Goal: Task Accomplishment & Management: Complete application form

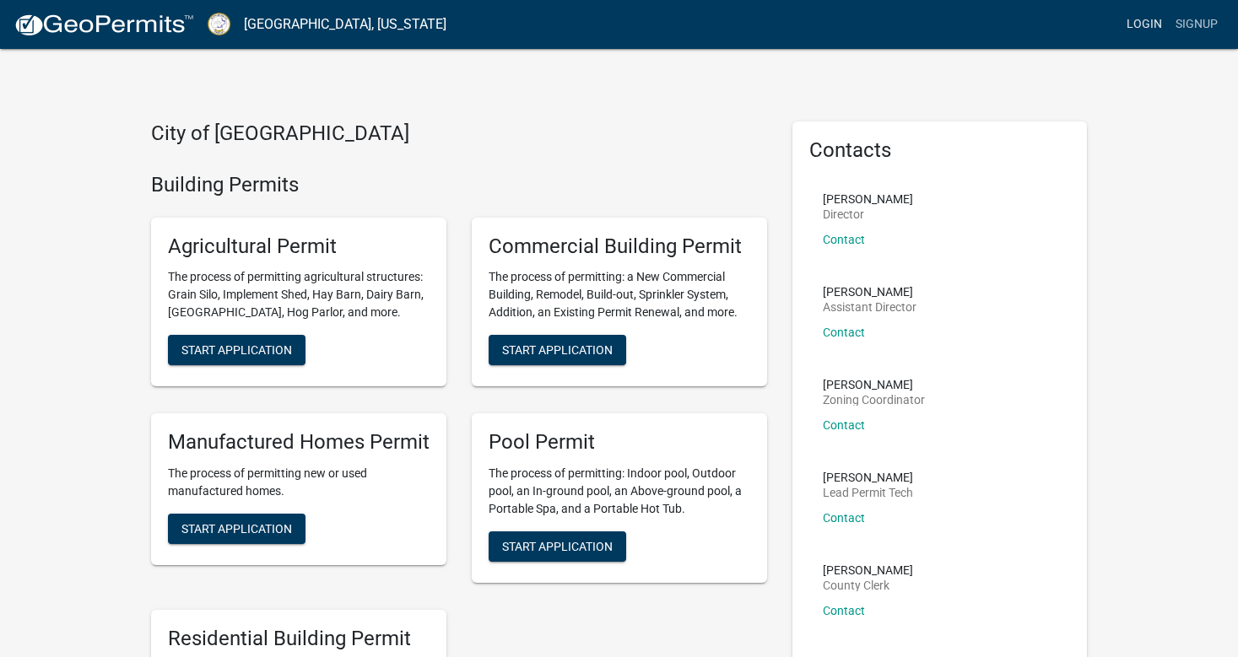
click at [1147, 21] on link "Login" at bounding box center [1144, 24] width 49 height 32
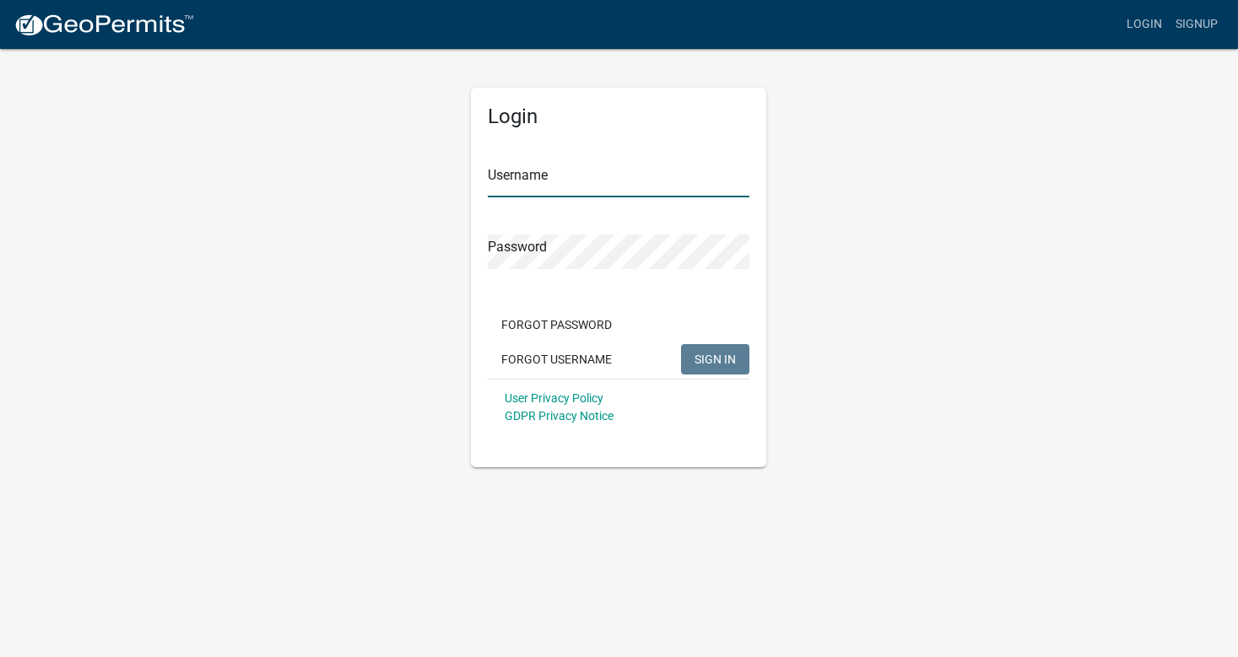
type input "Rooftops"
click at [706, 351] on button "SIGN IN" at bounding box center [715, 359] width 68 height 30
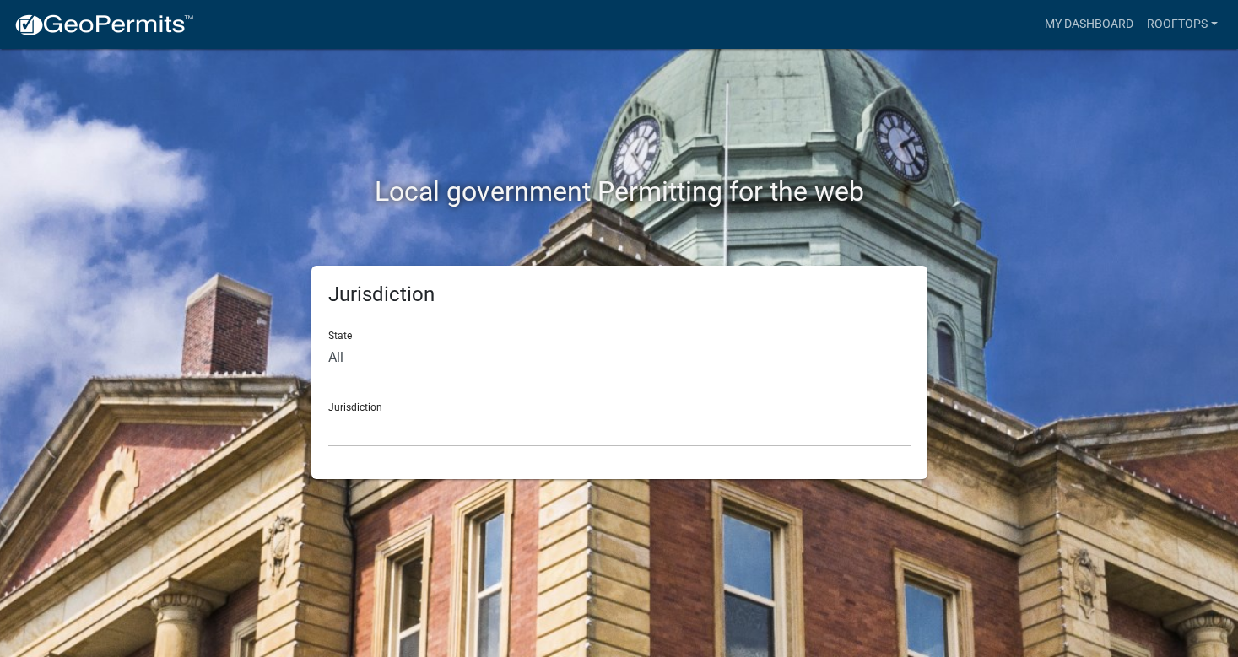
click at [560, 338] on div "State All [US_STATE] [US_STATE] [US_STATE] [US_STATE] [US_STATE] [US_STATE] [US…" at bounding box center [619, 346] width 582 height 58
click at [555, 354] on select "All [US_STATE] [US_STATE] [US_STATE] [US_STATE] [US_STATE] [US_STATE] [US_STATE…" at bounding box center [619, 358] width 582 height 35
select select "[US_STATE]"
click at [328, 341] on select "All [US_STATE] [US_STATE] [US_STATE] [US_STATE] [US_STATE] [US_STATE] [US_STATE…" at bounding box center [619, 358] width 582 height 35
click at [527, 435] on select "[GEOGRAPHIC_DATA], [US_STATE][PERSON_NAME][GEOGRAPHIC_DATA], [US_STATE][PERSON_…" at bounding box center [619, 430] width 582 height 35
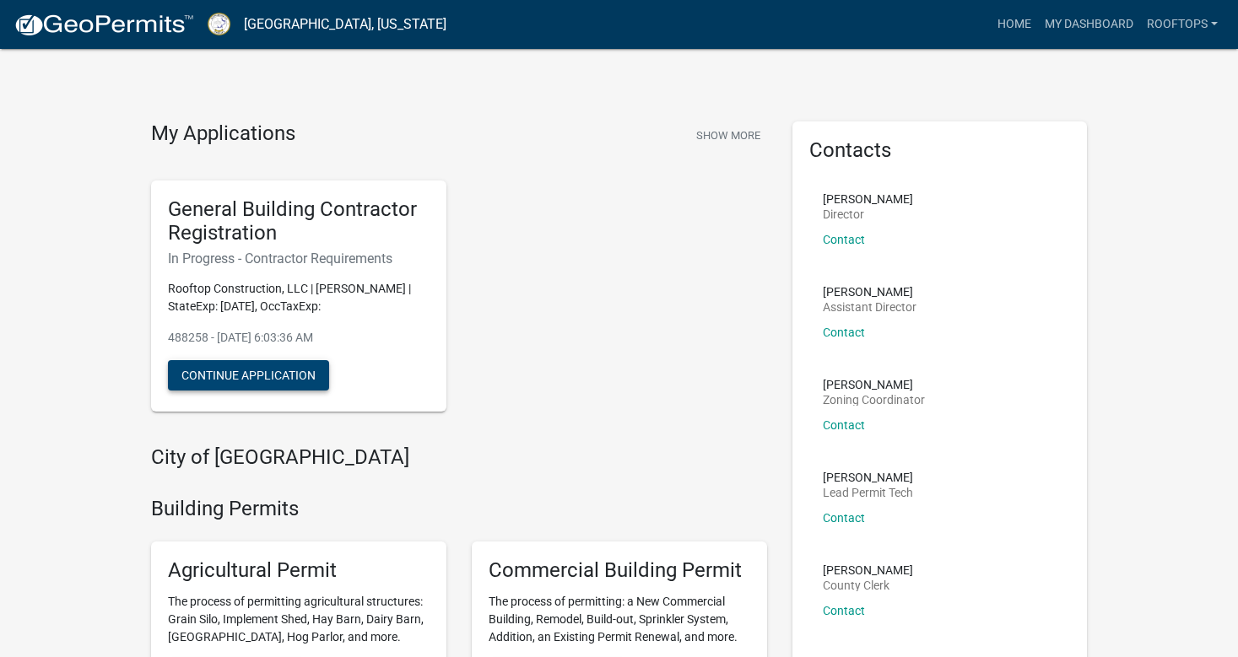
click at [235, 376] on button "Continue Application" at bounding box center [248, 375] width 161 height 30
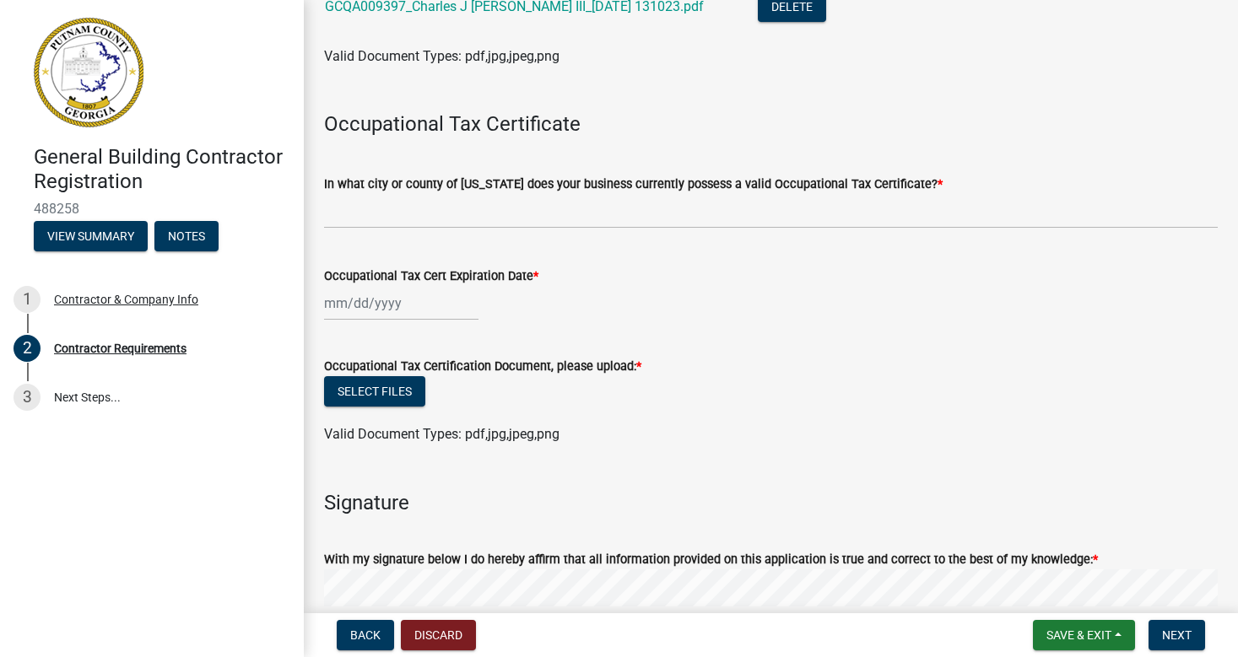
scroll to position [554, 0]
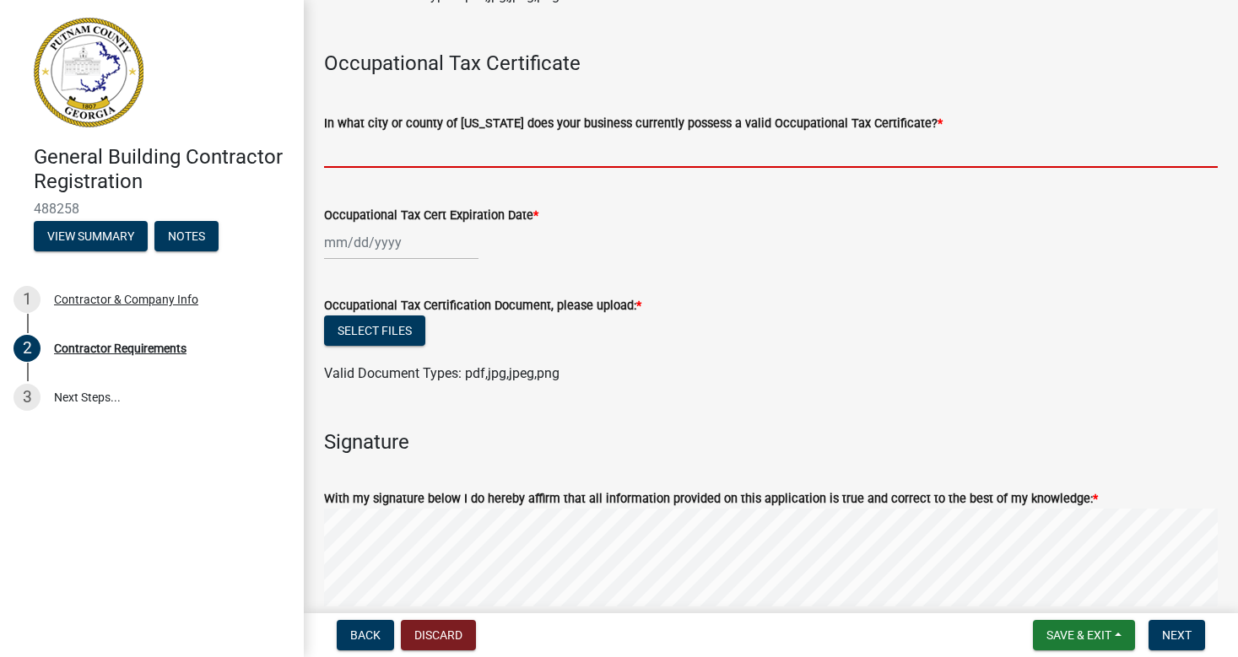
click at [600, 159] on input "In what city or county of [US_STATE] does your business currently possess a val…" at bounding box center [771, 150] width 894 height 35
type input "[GEOGRAPHIC_DATA]"
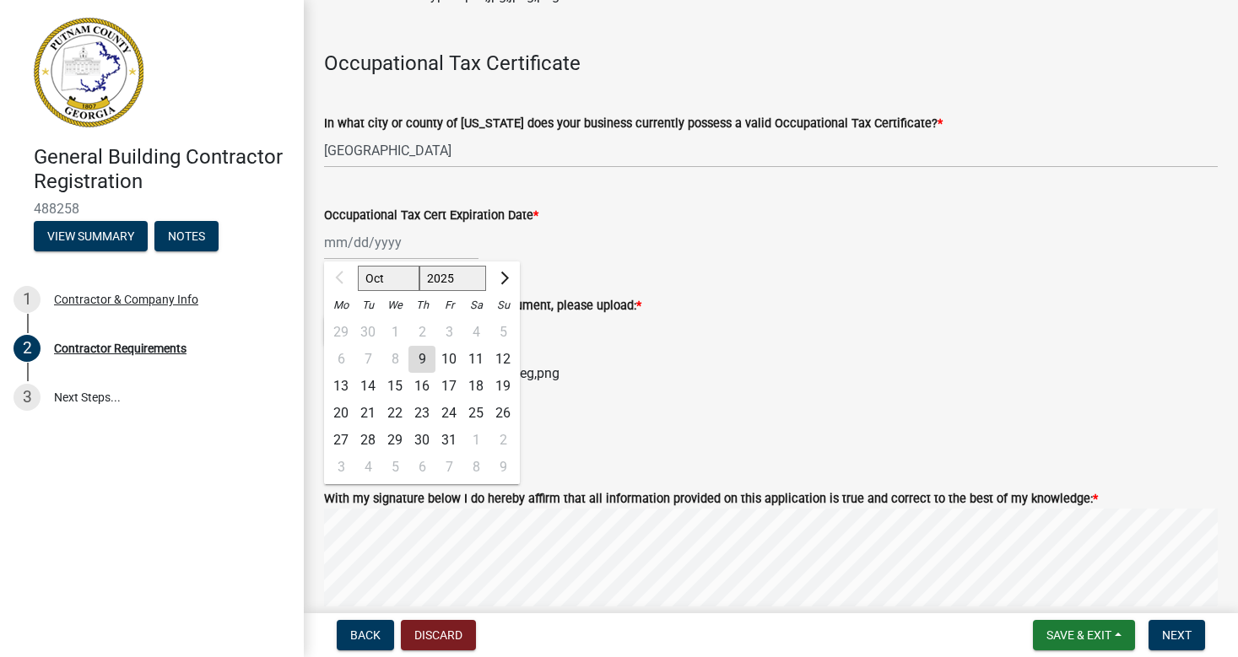
click at [326, 246] on div "Oct Nov [DATE] 2026 2027 2028 2029 2030 2031 2032 2033 2034 2035 2036 2037 2038…" at bounding box center [401, 242] width 154 height 35
click at [508, 277] on button "Next month" at bounding box center [503, 278] width 20 height 27
select select "12"
click at [395, 436] on div "31" at bounding box center [394, 440] width 27 height 27
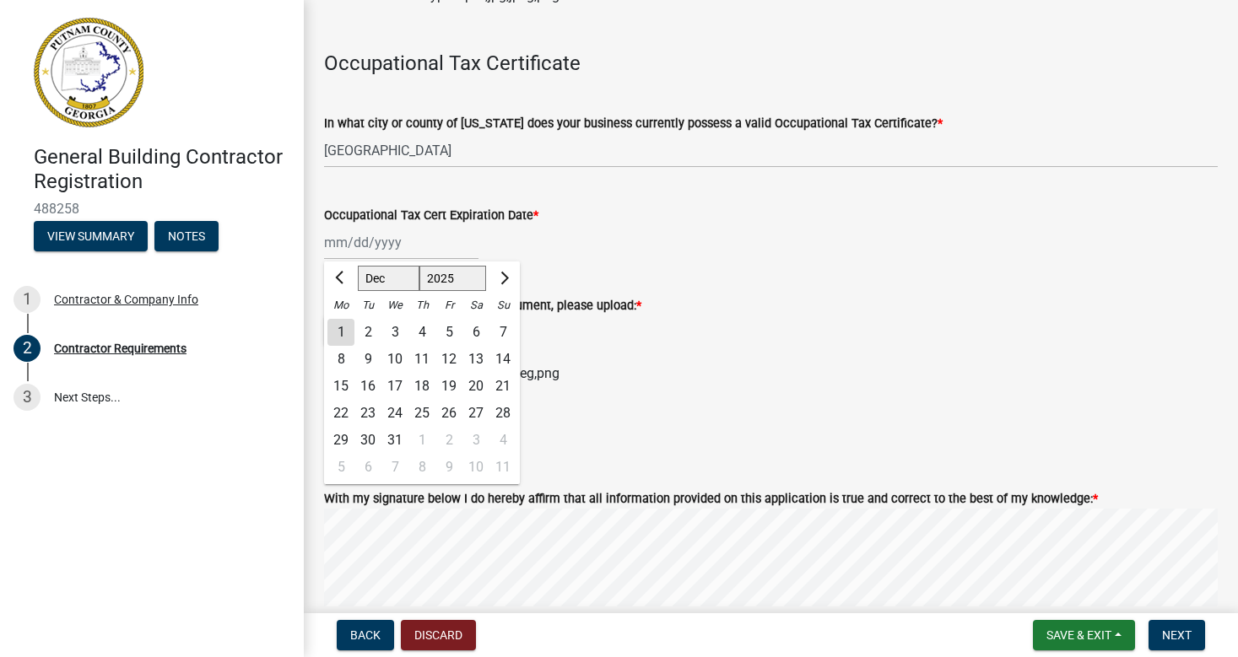
type input "[DATE]"
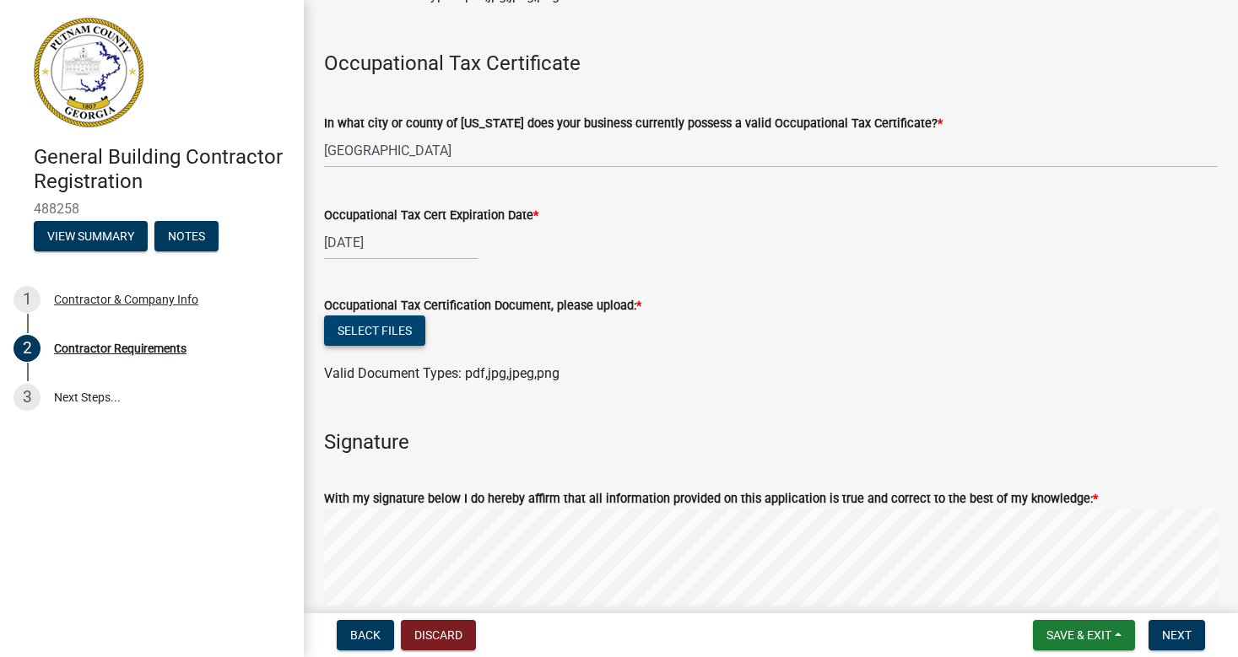
click at [381, 332] on button "Select files" at bounding box center [374, 331] width 101 height 30
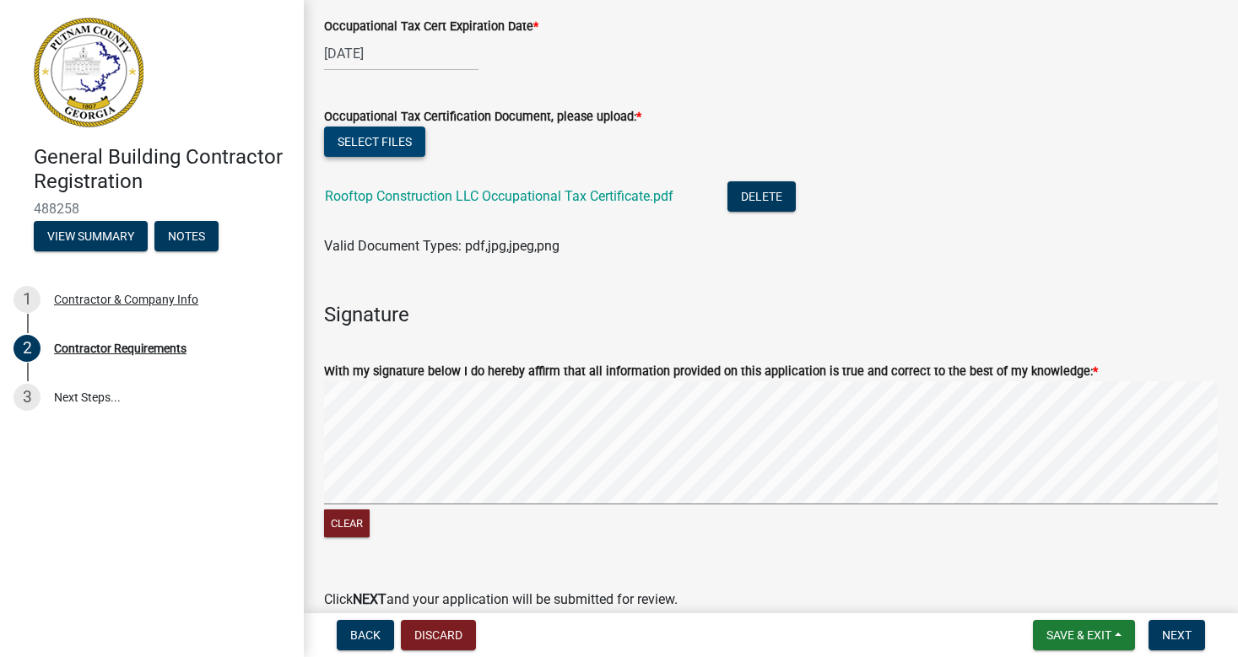
scroll to position [744, 0]
click at [1178, 626] on button "Next" at bounding box center [1176, 635] width 57 height 30
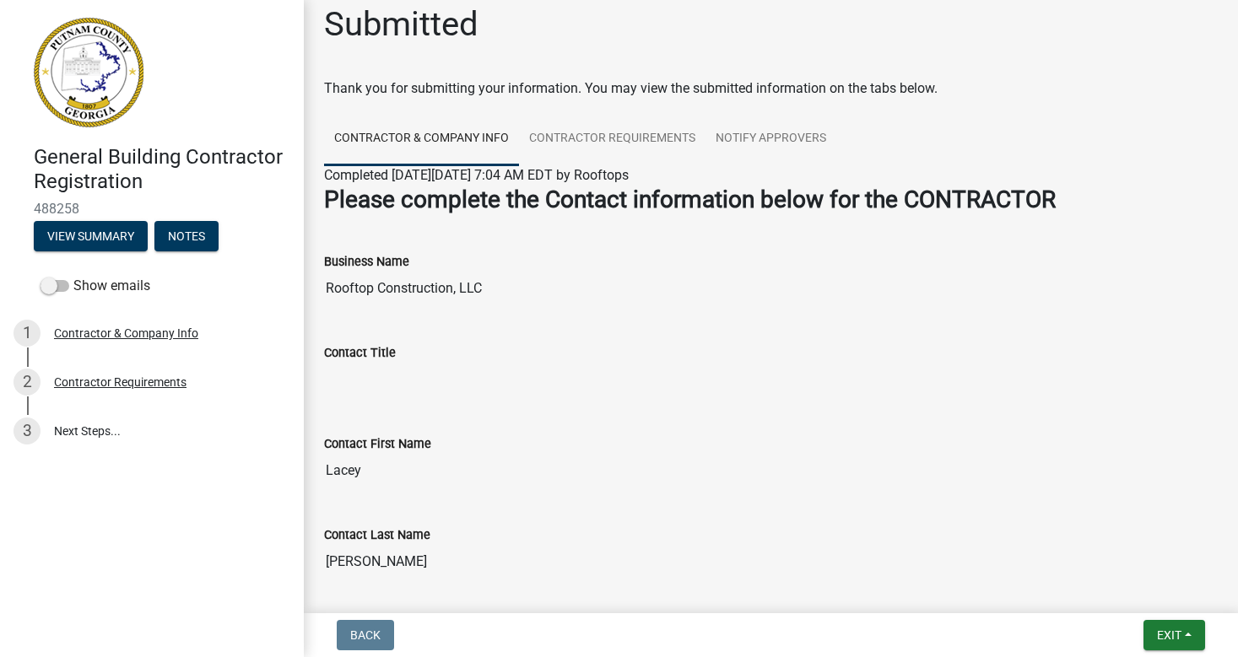
scroll to position [0, 0]
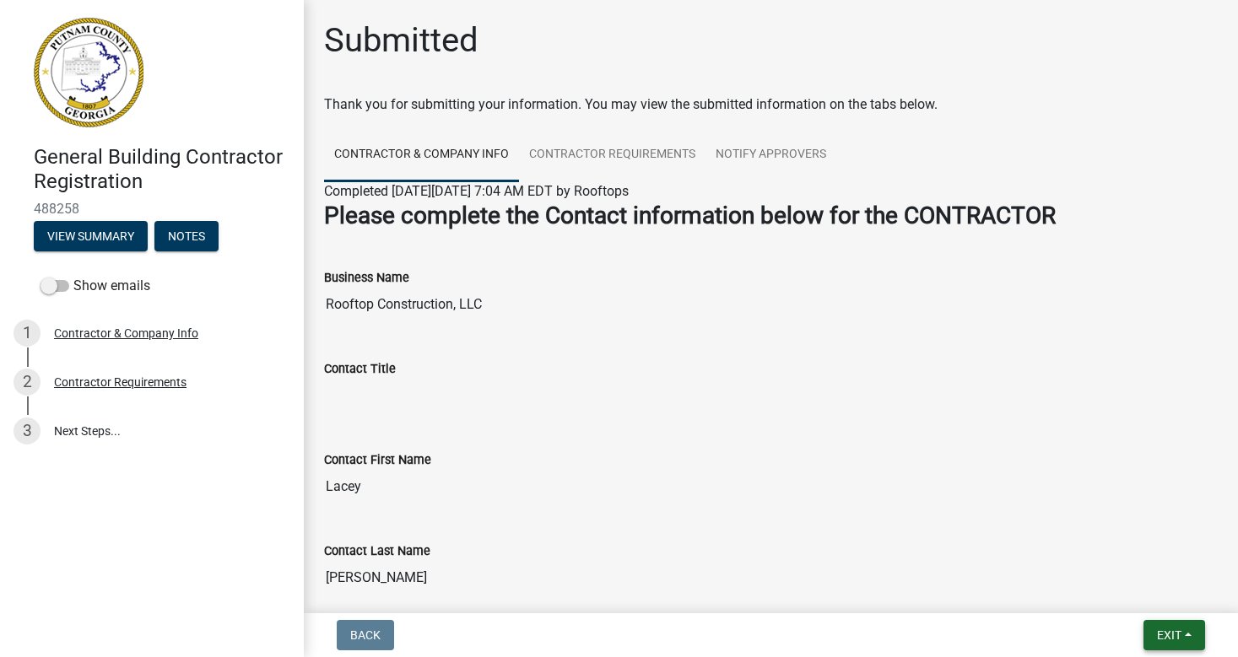
click at [1186, 631] on button "Exit" at bounding box center [1174, 635] width 62 height 30
click at [1105, 586] on button "Save & Exit" at bounding box center [1138, 591] width 135 height 41
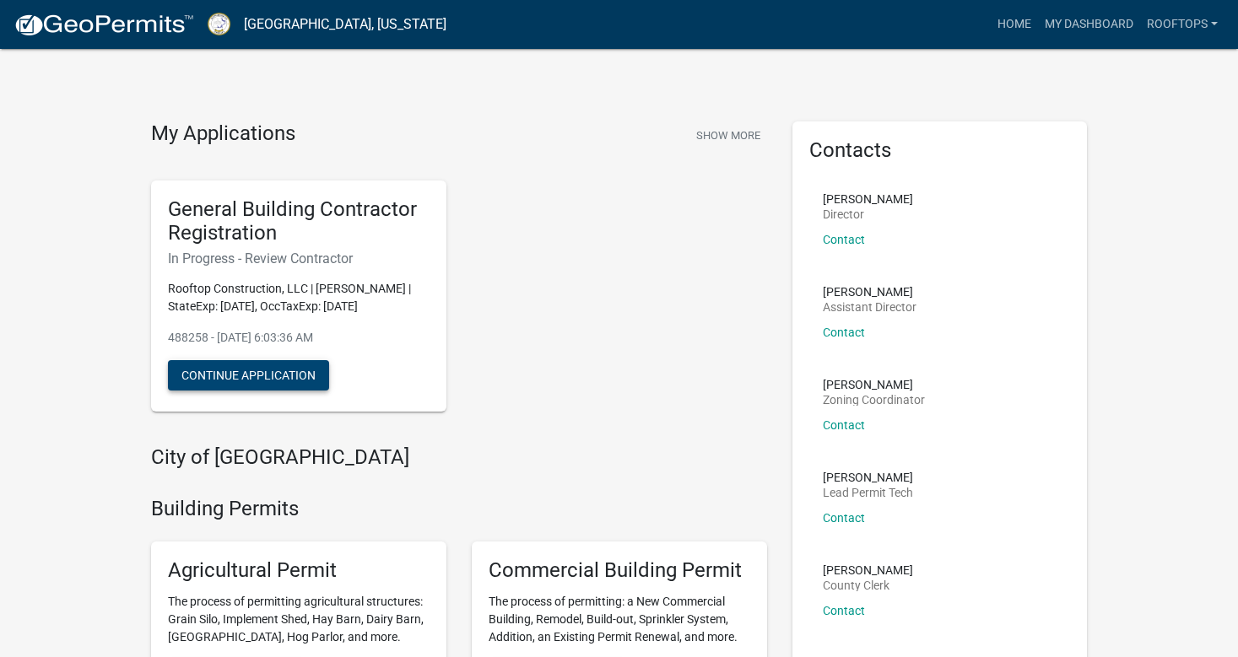
click at [203, 378] on button "Continue Application" at bounding box center [248, 375] width 161 height 30
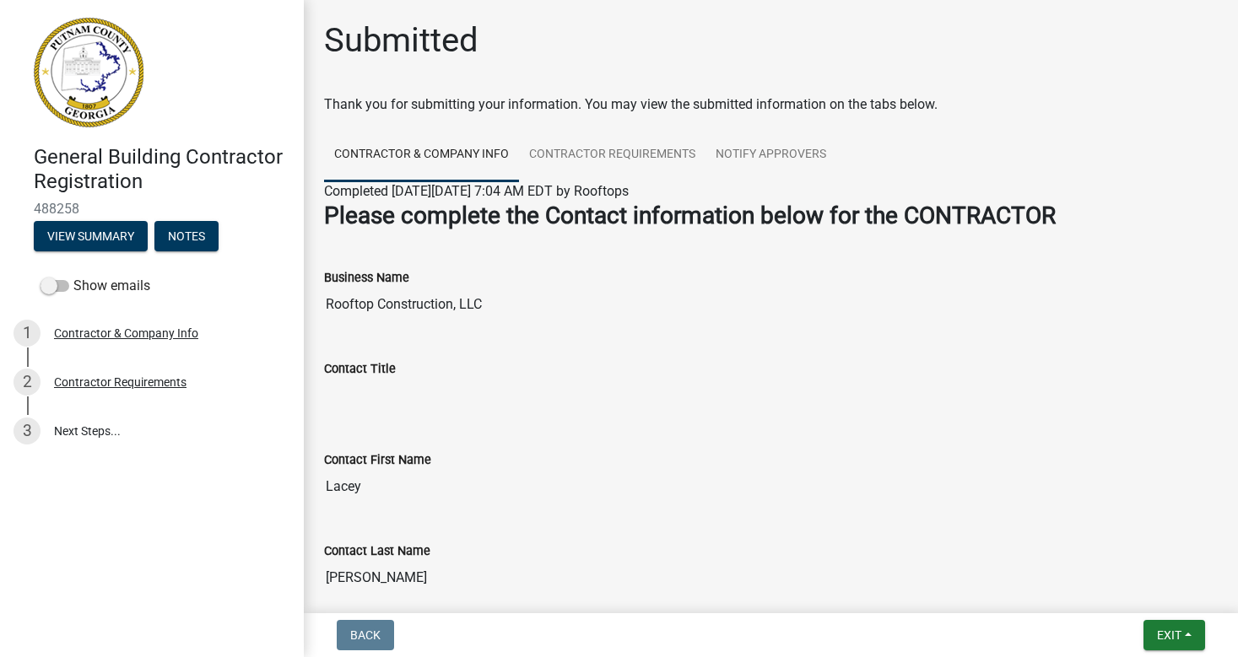
scroll to position [38, 0]
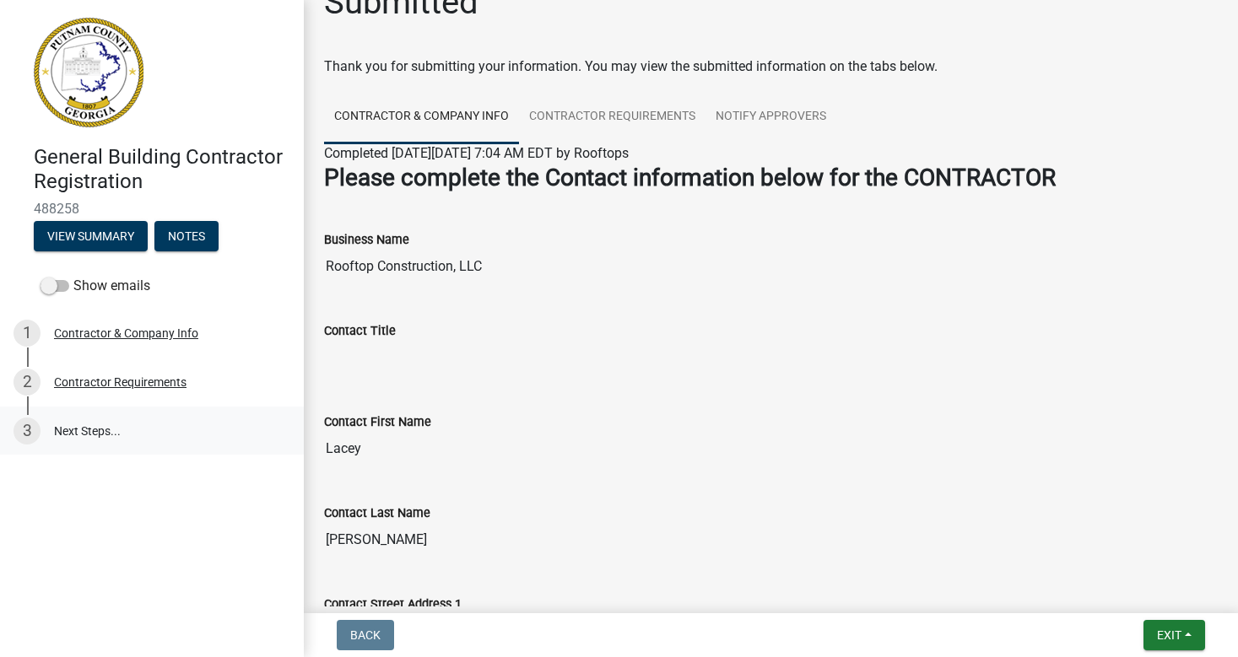
click at [91, 430] on link "3 Next Steps..." at bounding box center [152, 431] width 304 height 49
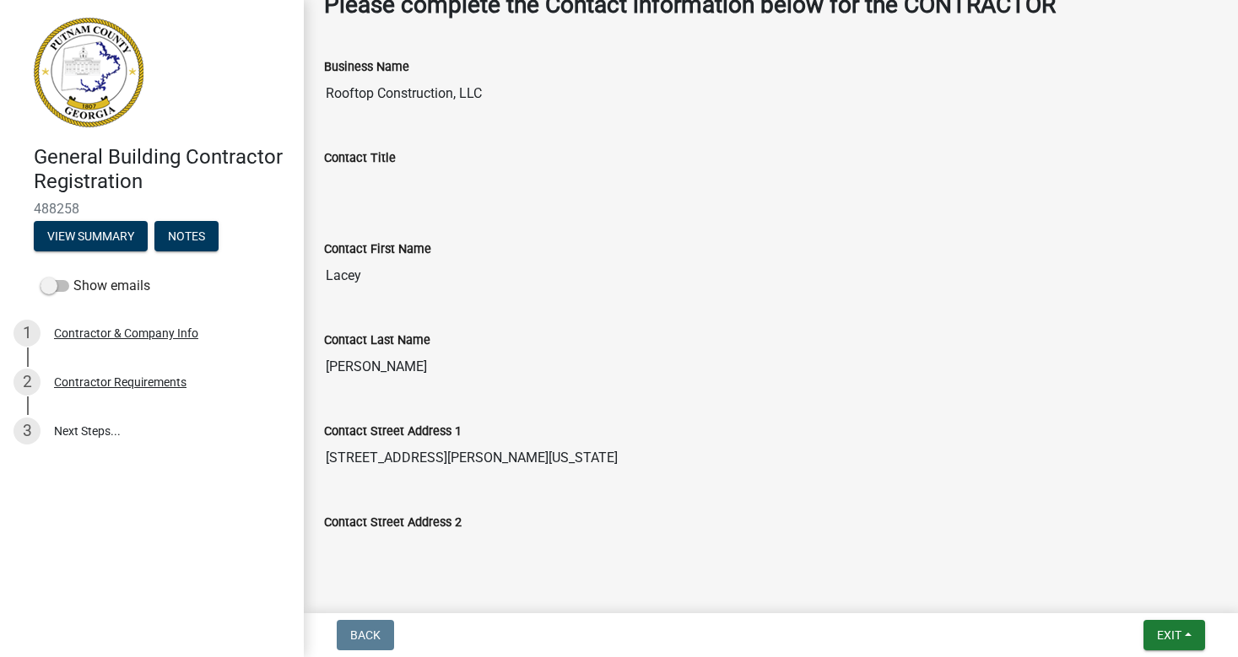
scroll to position [0, 0]
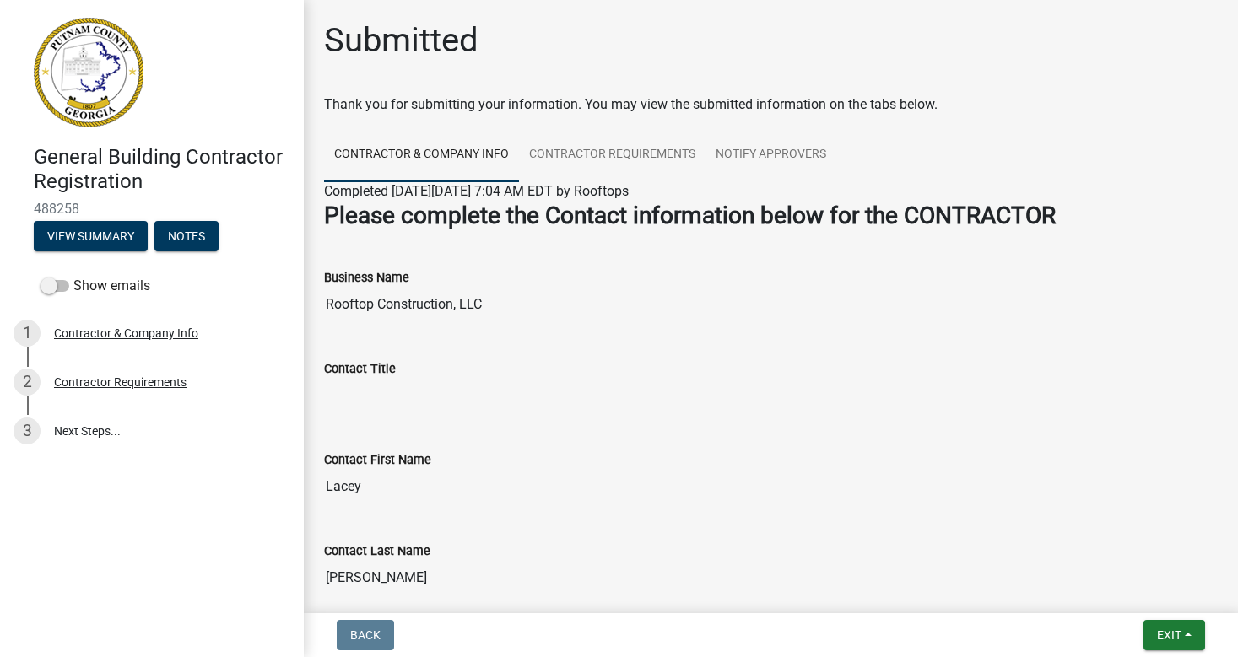
click at [369, 400] on input "Contact Title" at bounding box center [771, 396] width 894 height 34
click at [340, 398] on input "Contact Title" at bounding box center [771, 396] width 894 height 34
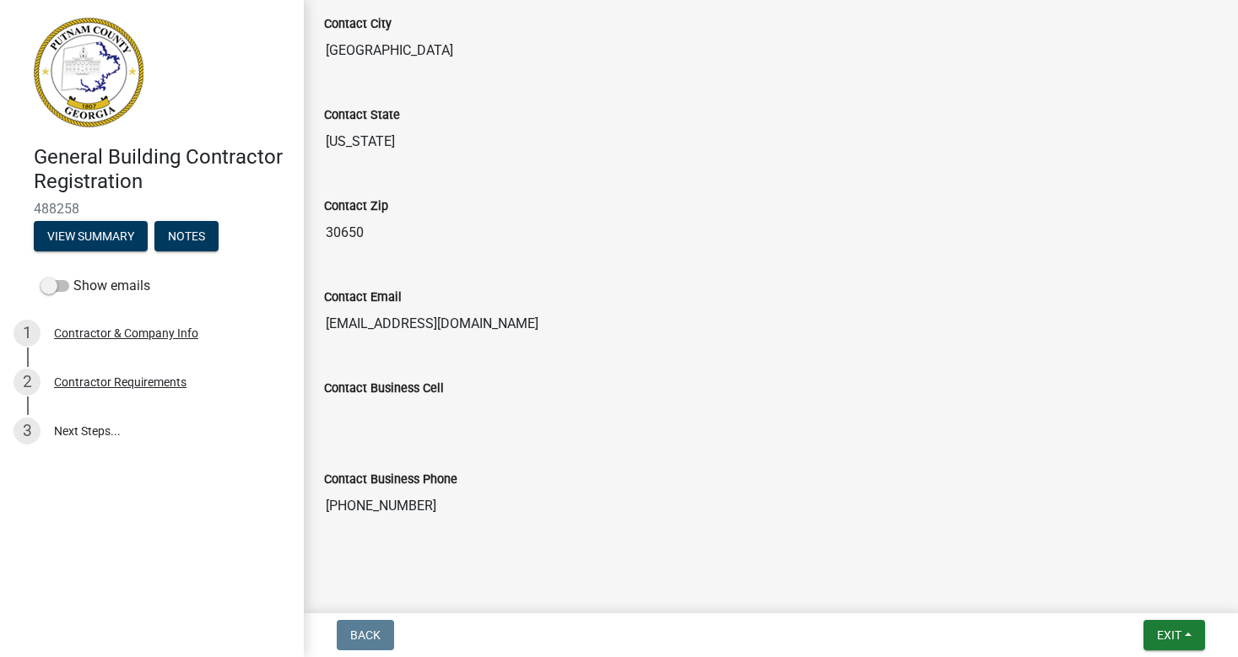
scroll to position [816, 0]
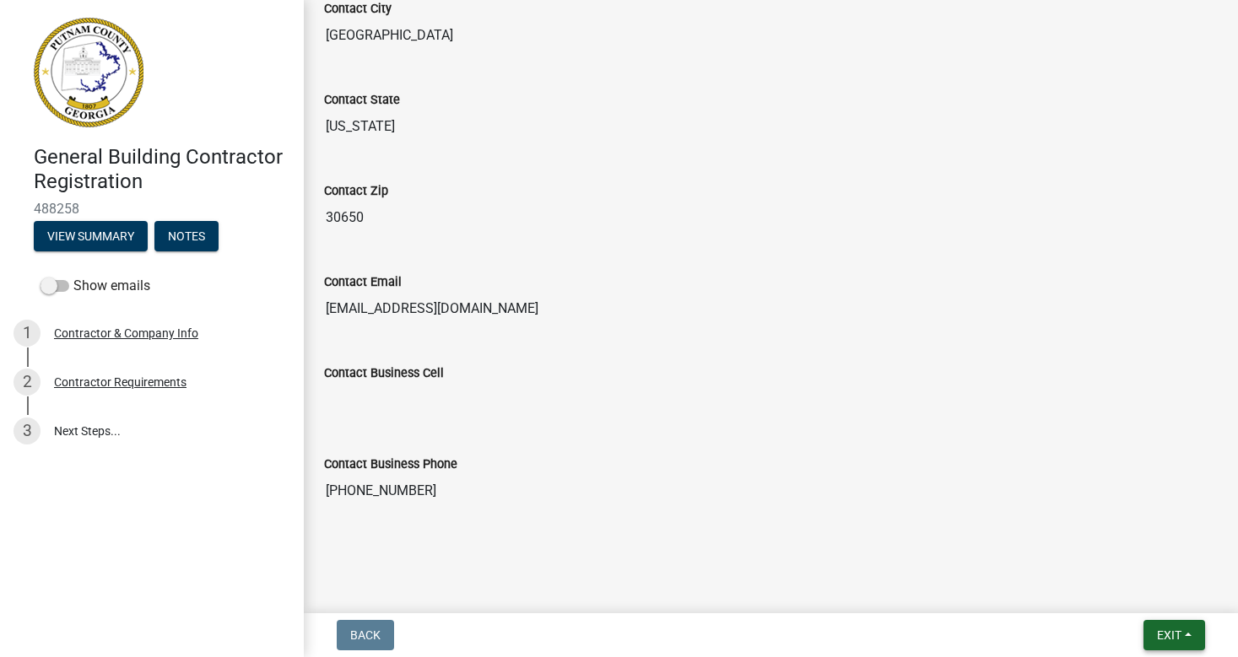
click at [1179, 634] on span "Exit" at bounding box center [1169, 636] width 24 height 14
click at [1125, 585] on button "Save & Exit" at bounding box center [1138, 591] width 135 height 41
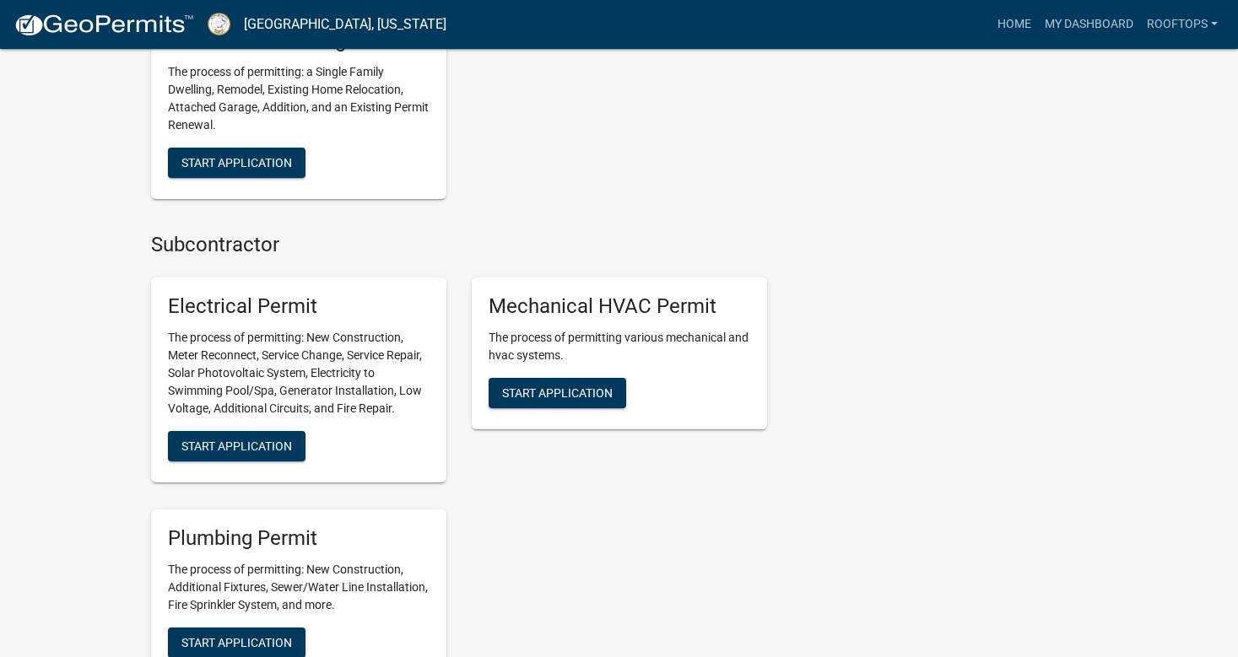
scroll to position [939, 0]
